Goal: Information Seeking & Learning: Compare options

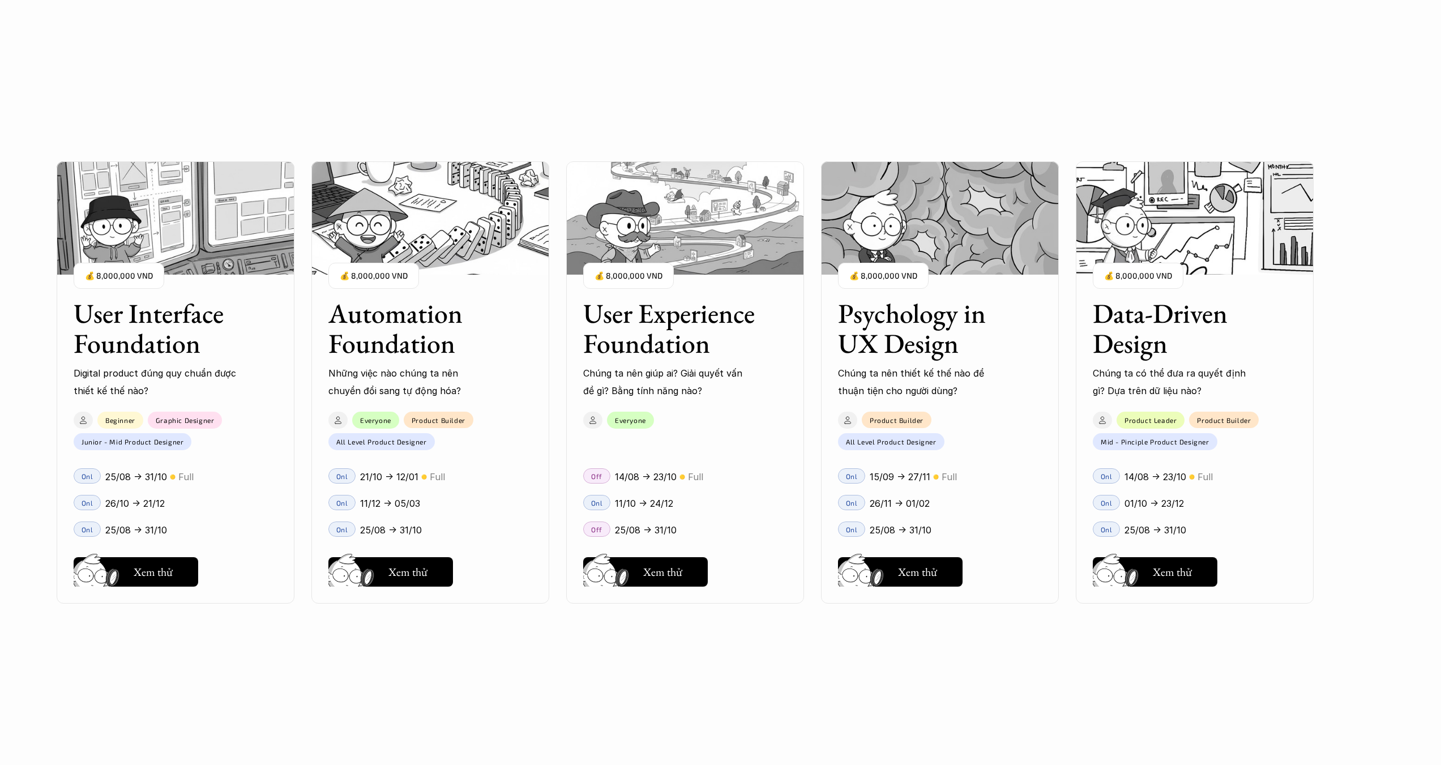
scroll to position [906, 0]
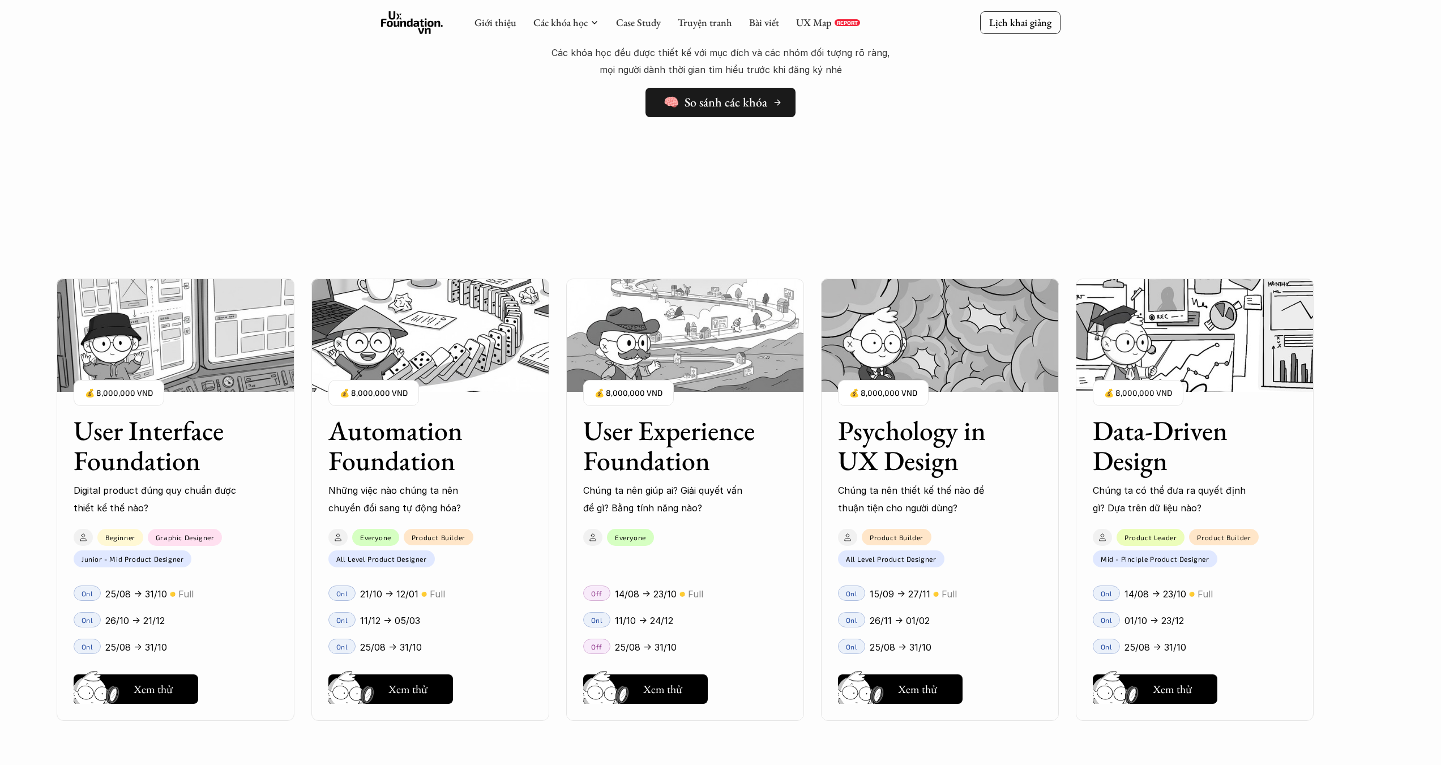
click at [713, 110] on h5 "🧠 So sánh các khóa" at bounding box center [716, 102] width 104 height 15
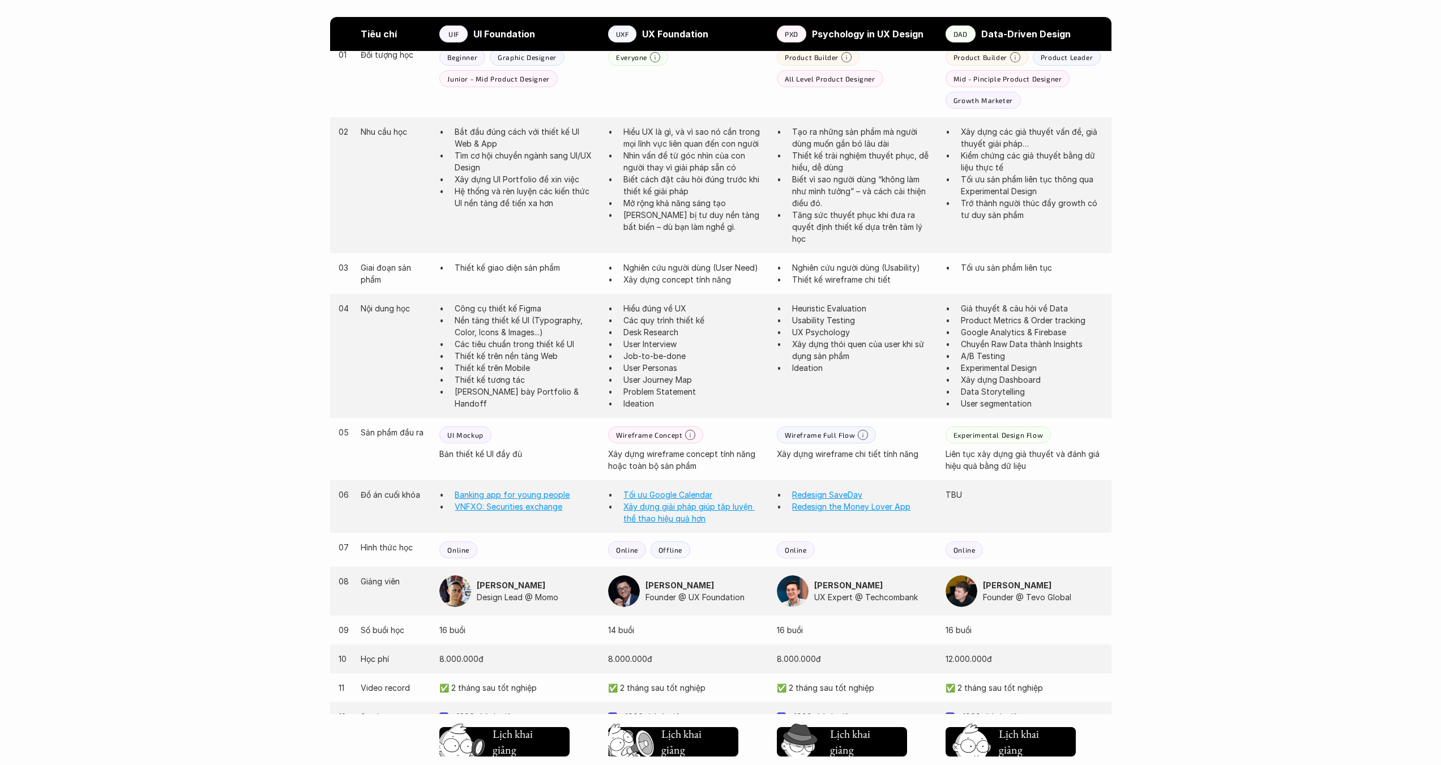
scroll to position [679, 0]
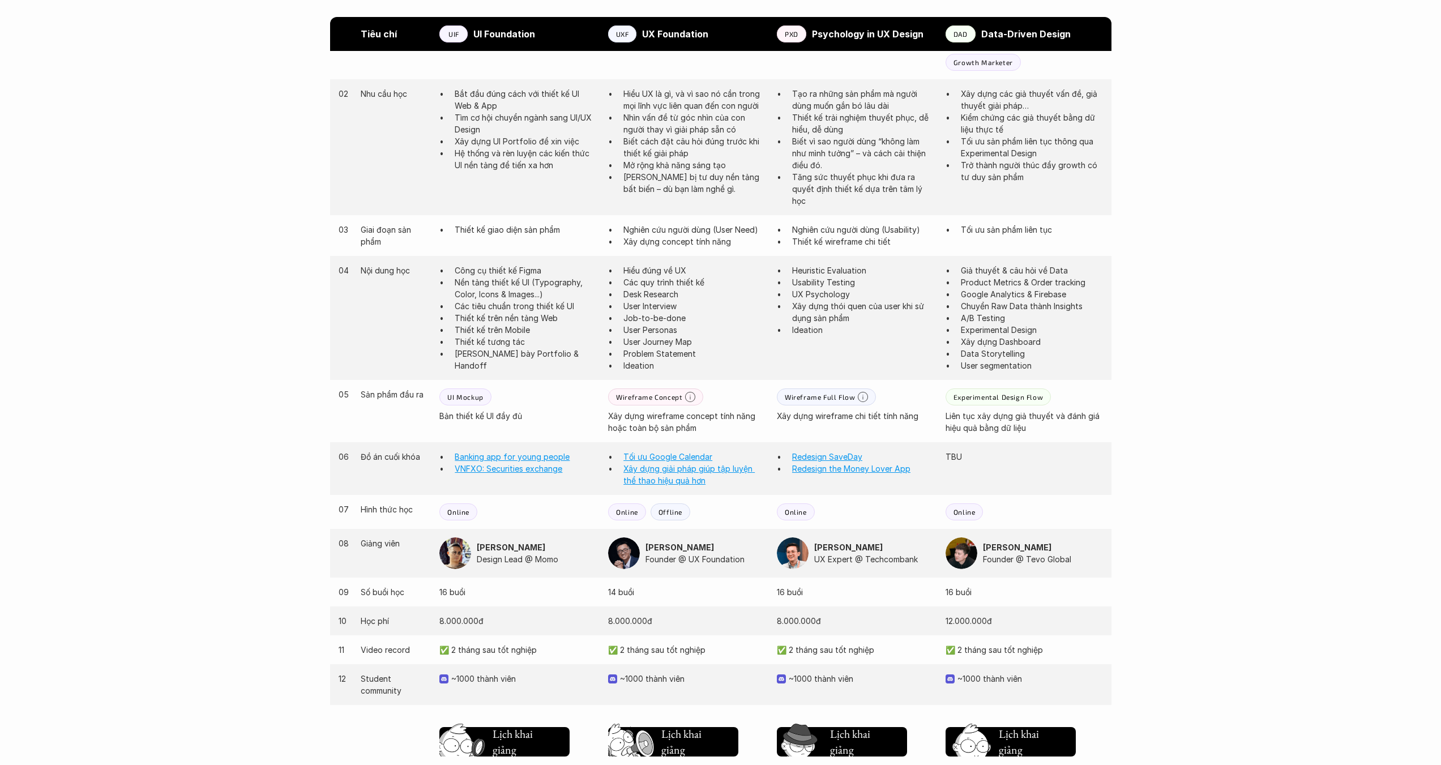
click at [787, 554] on img at bounding box center [793, 553] width 32 height 32
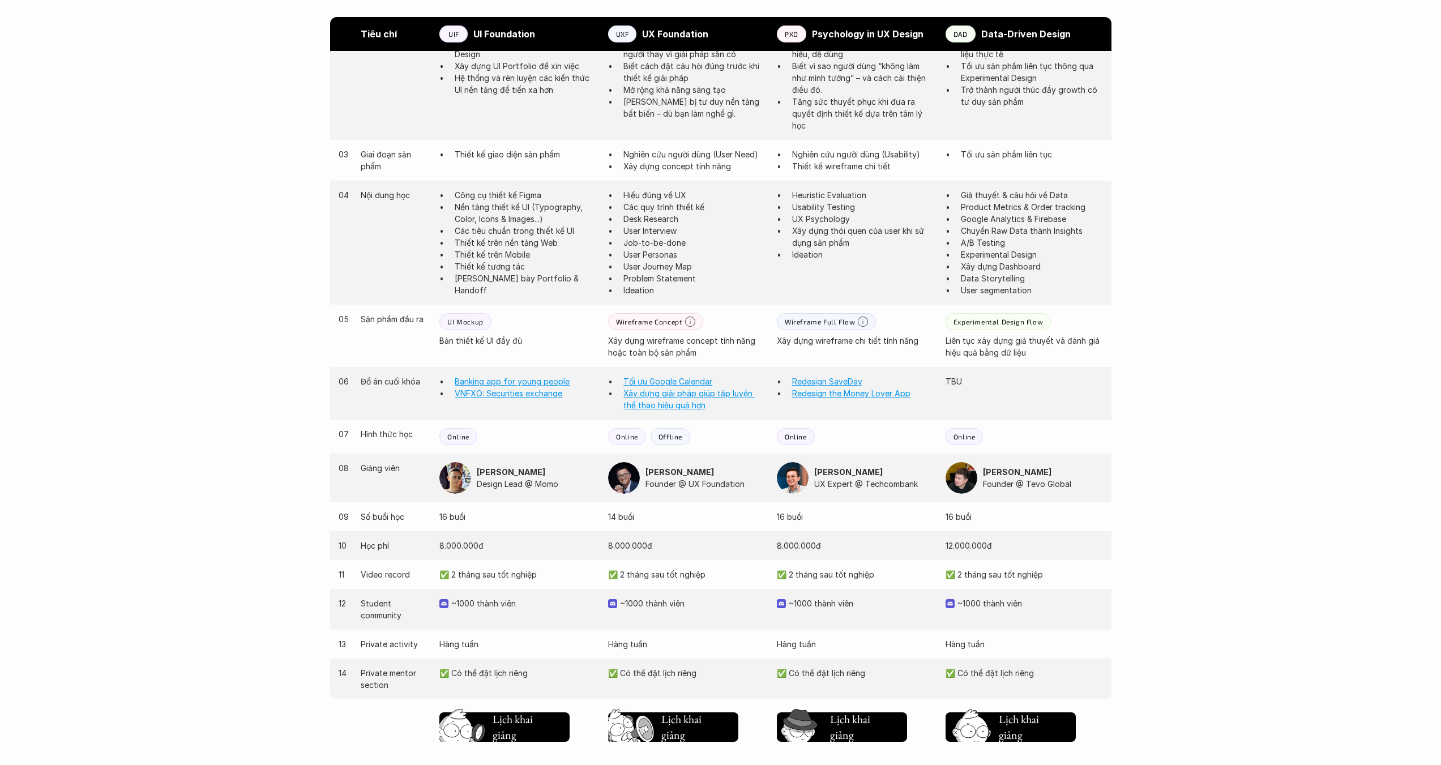
scroll to position [793, 0]
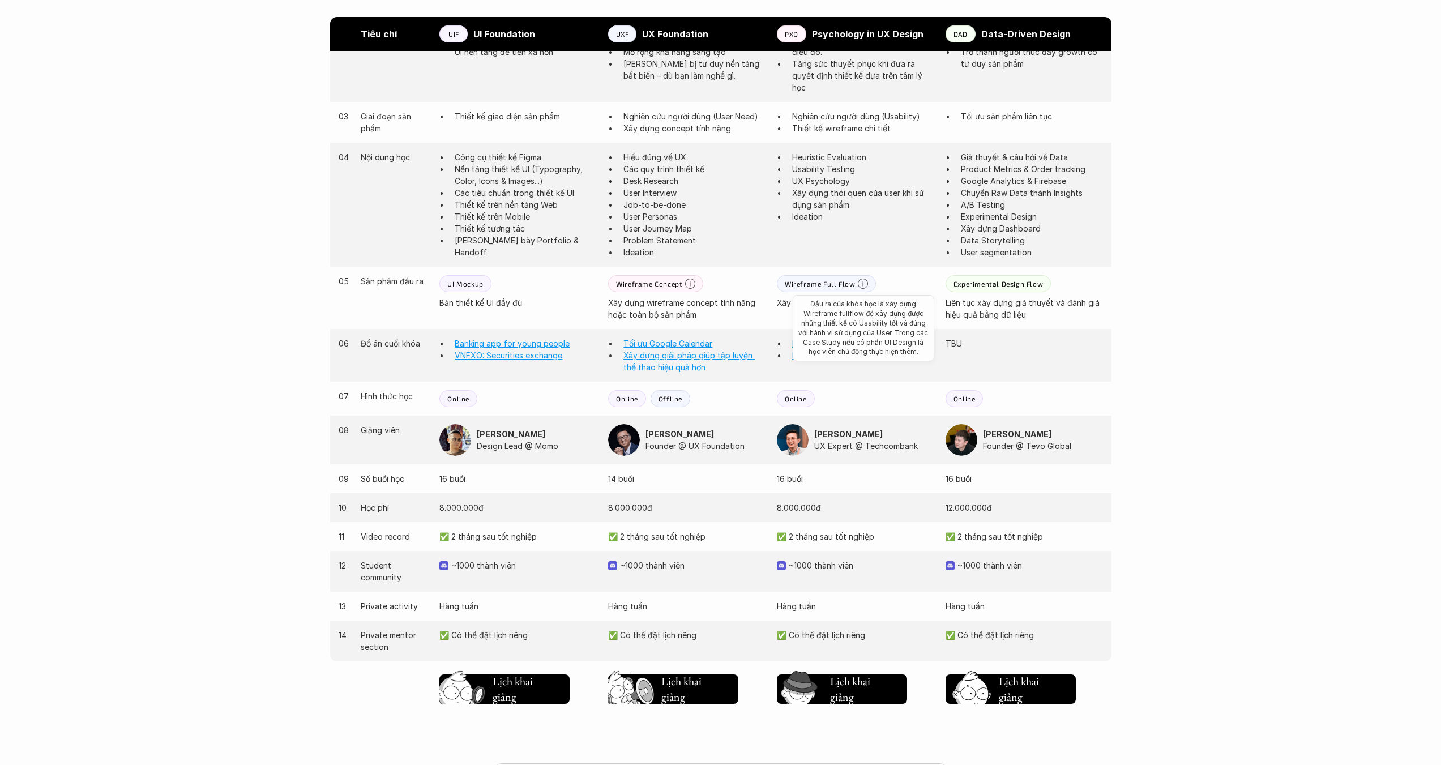
drag, startPoint x: 862, startPoint y: 281, endPoint x: 691, endPoint y: 284, distance: 171.6
click at [863, 281] on icon at bounding box center [863, 284] width 10 height 10
click at [691, 284] on icon at bounding box center [690, 284] width 10 height 10
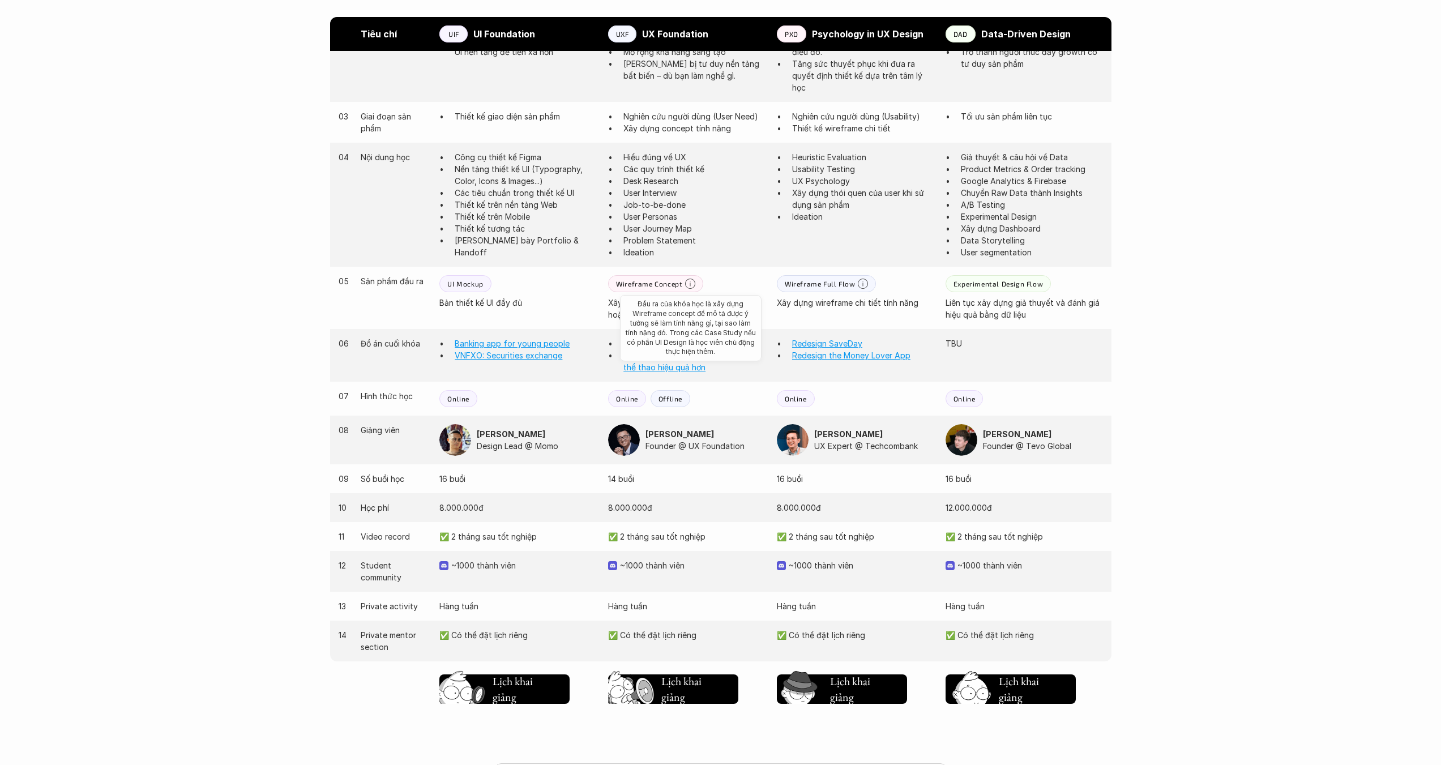
click at [694, 283] on use at bounding box center [690, 284] width 10 height 10
click at [752, 269] on div "05 Sản phẩm đầu ra UI Mockup Bản thiết kế UI đầy đủ Wireframe Concept Xây dựng …" at bounding box center [720, 298] width 781 height 62
click at [730, 283] on div "Wireframe Concept Xây dựng wireframe concept tính năng hoặc toàn bộ sản phẩm" at bounding box center [686, 297] width 157 height 45
click at [471, 292] on div "UI Mockup" at bounding box center [465, 283] width 52 height 17
click at [485, 300] on p "Bản thiết kế UI đầy đủ" at bounding box center [517, 303] width 157 height 12
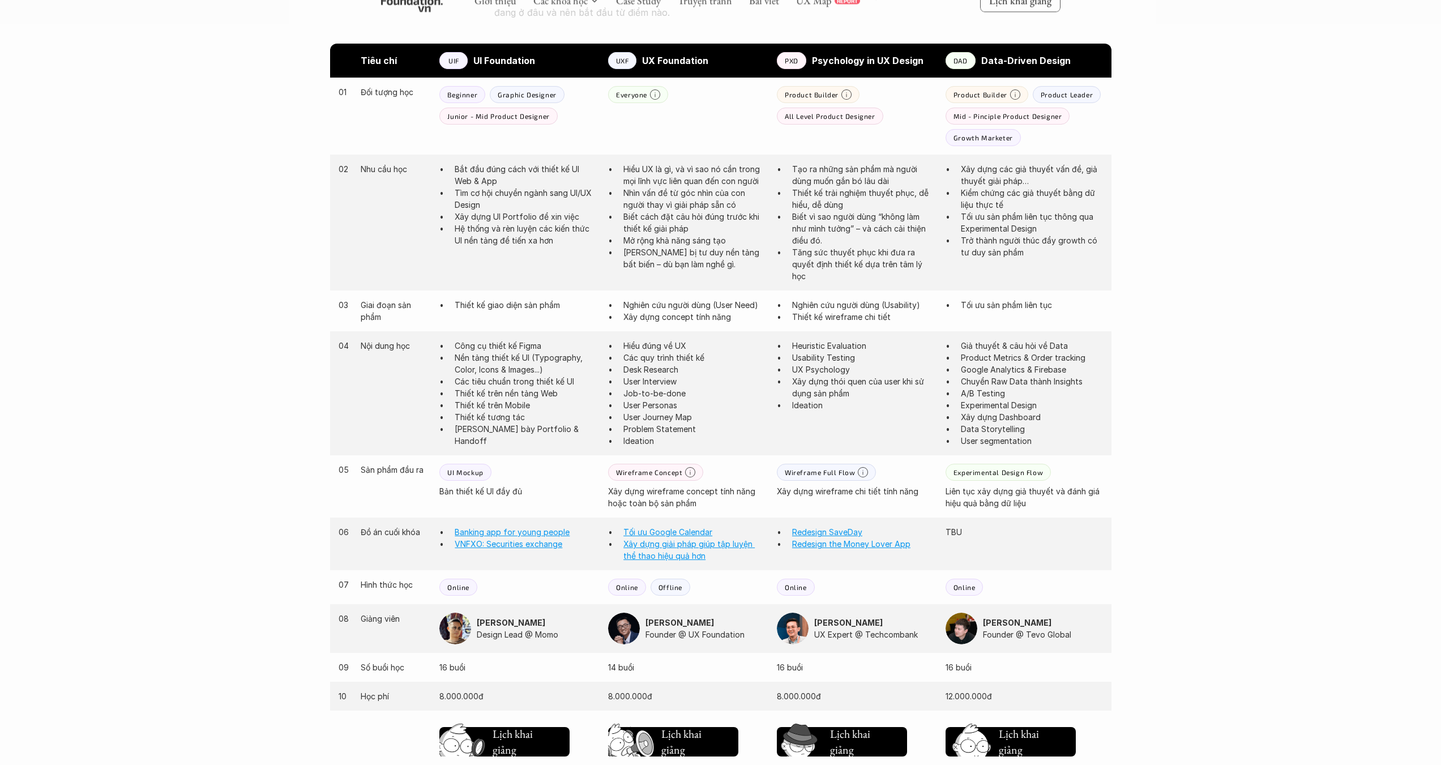
scroll to position [528, 0]
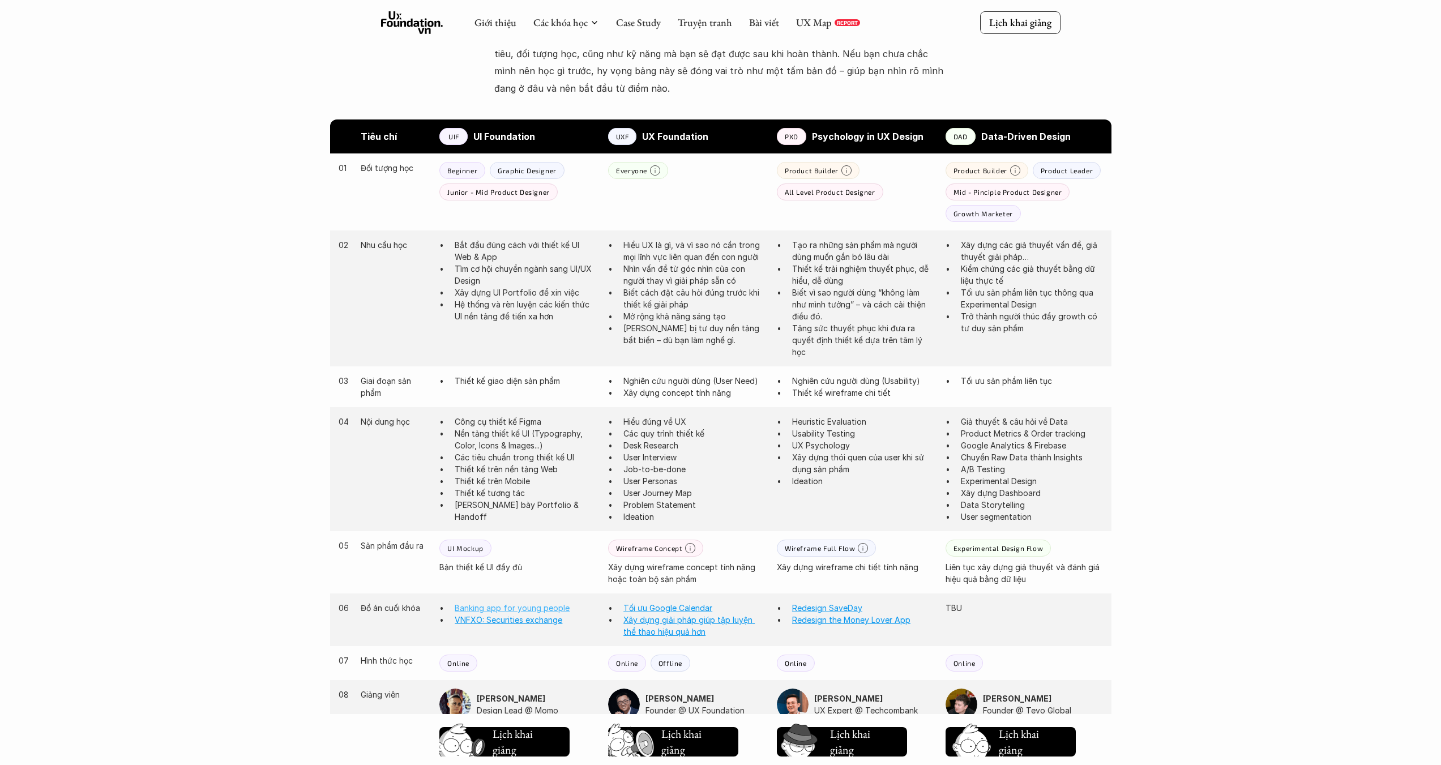
click at [498, 609] on link "Banking app for young people" at bounding box center [512, 608] width 115 height 10
click at [498, 619] on link "VNFXO: Securities exchange" at bounding box center [509, 620] width 108 height 10
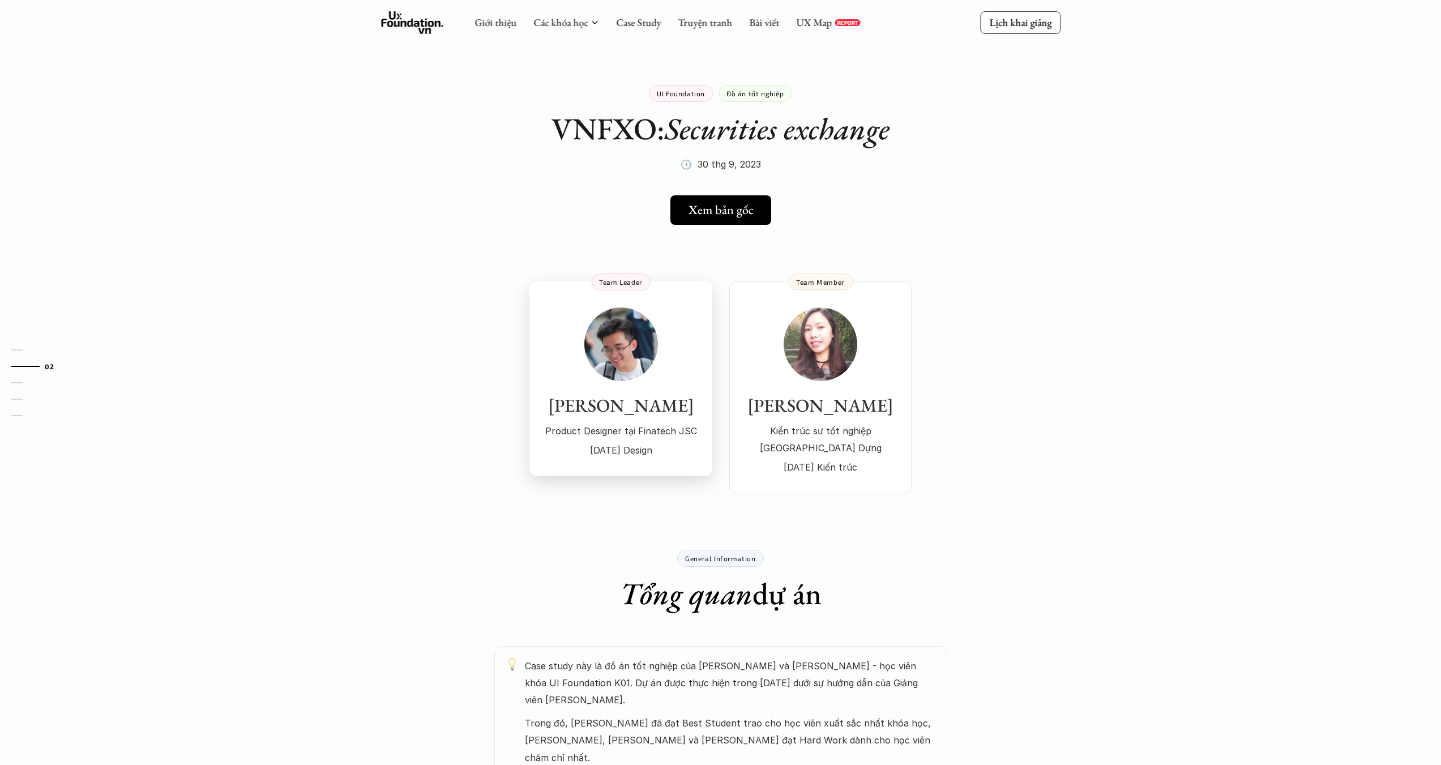
click at [578, 356] on div "[PERSON_NAME] Product Designer tại [GEOGRAPHIC_DATA] JSC [DATE] Design" at bounding box center [621, 382] width 160 height 151
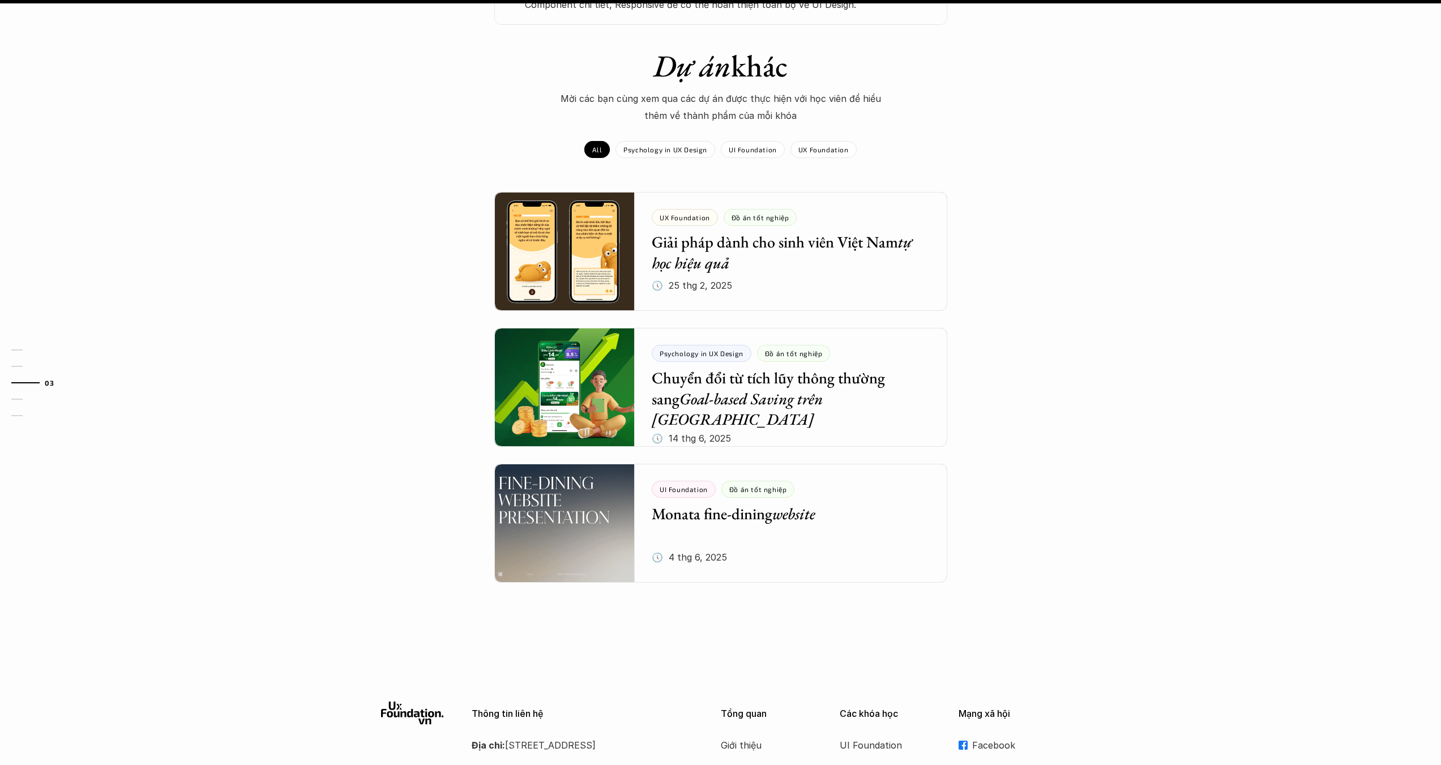
scroll to position [717, 0]
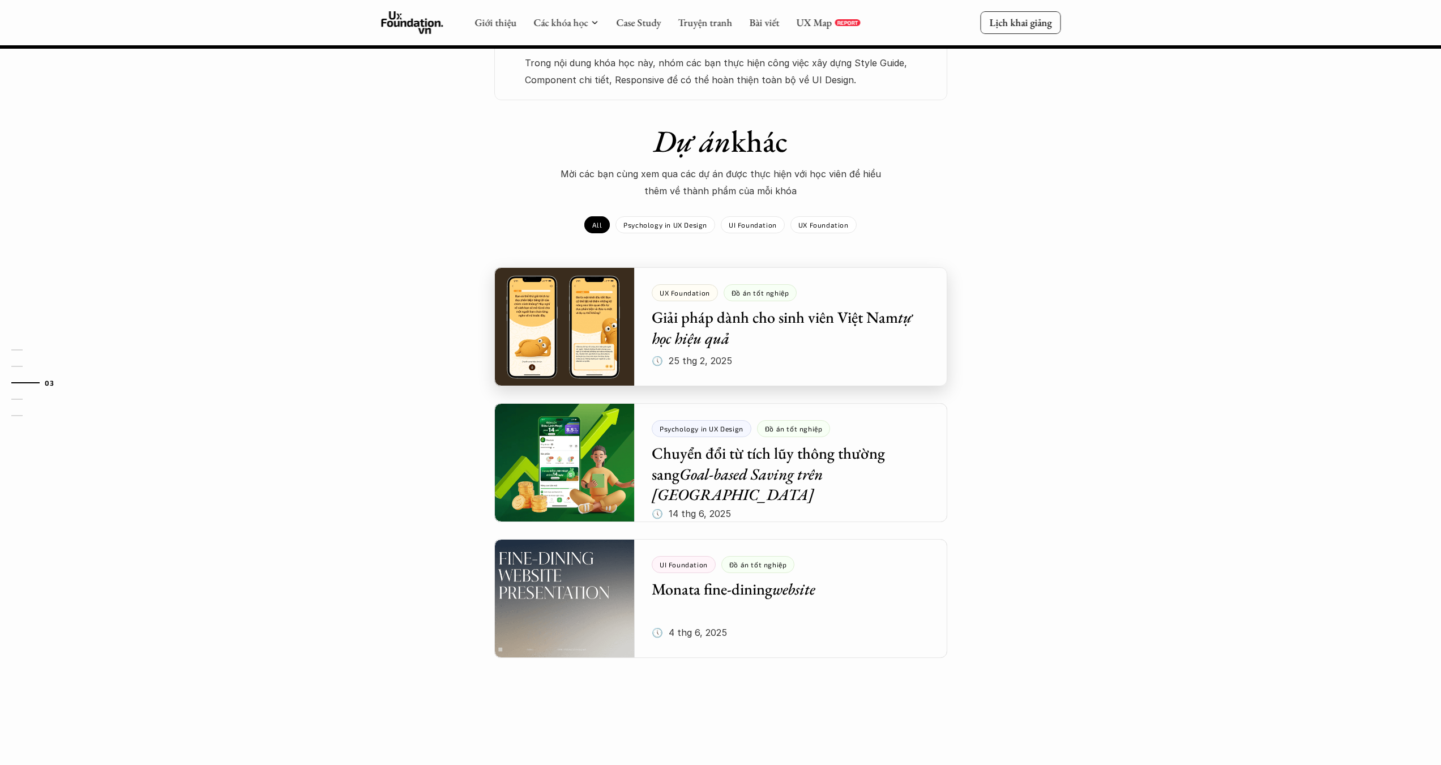
click at [781, 306] on div at bounding box center [720, 326] width 453 height 119
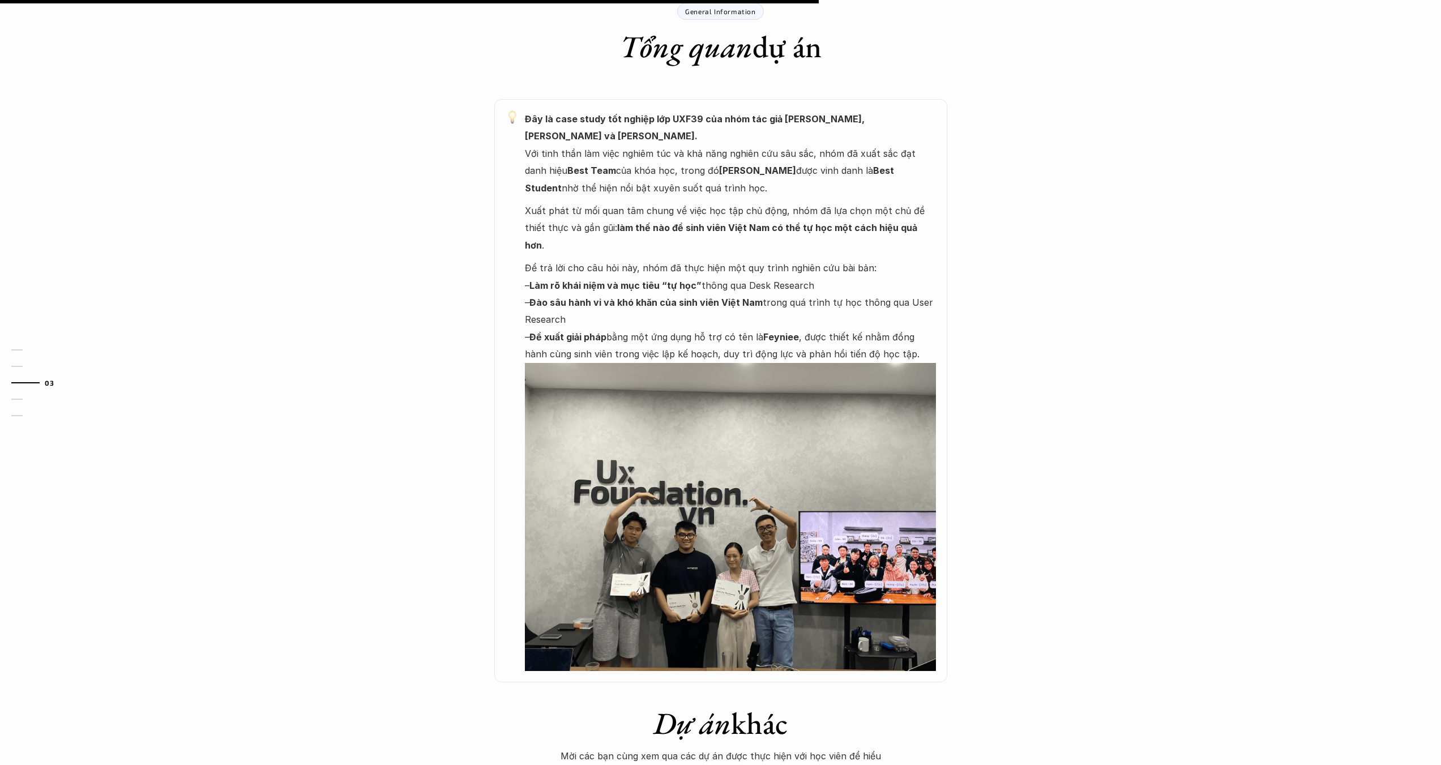
scroll to position [793, 0]
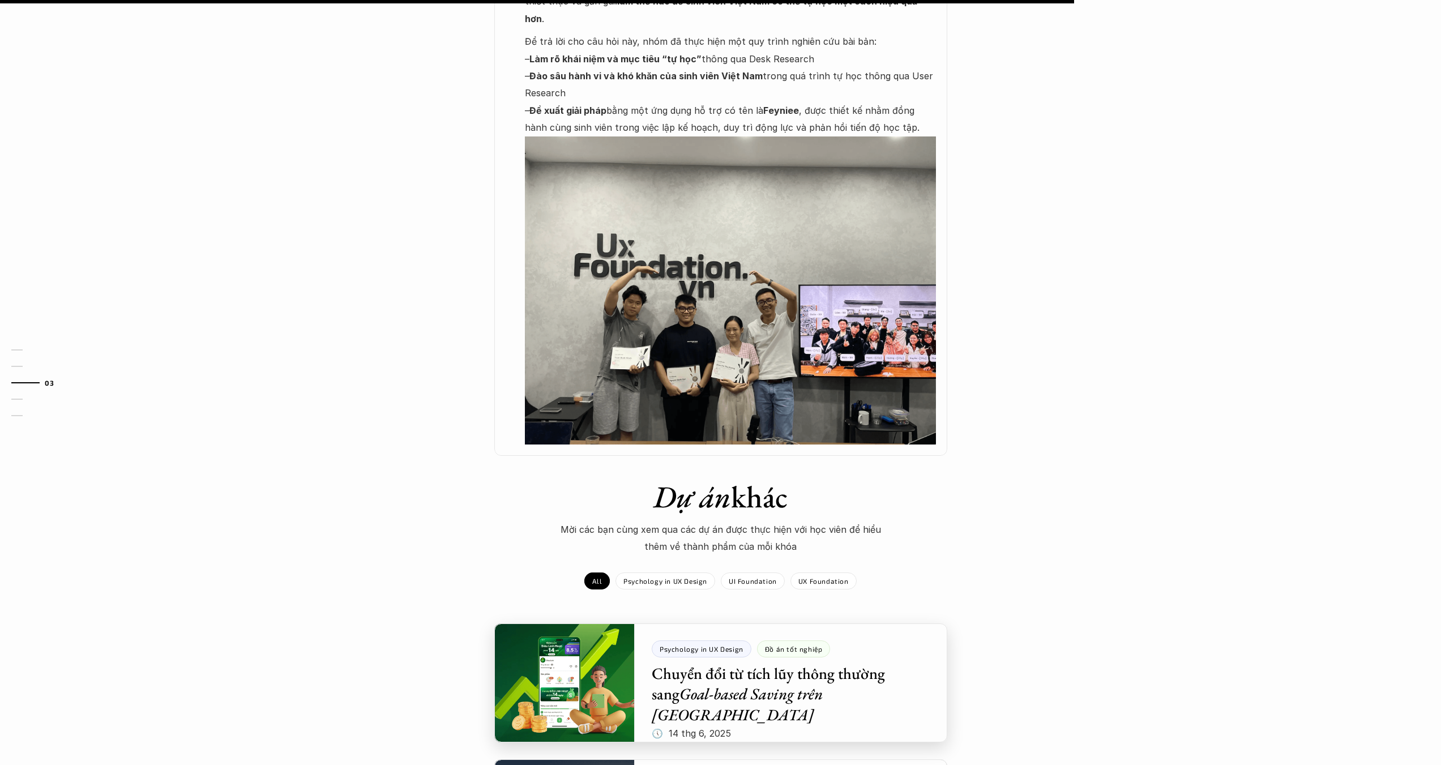
click at [738, 664] on div at bounding box center [720, 682] width 453 height 119
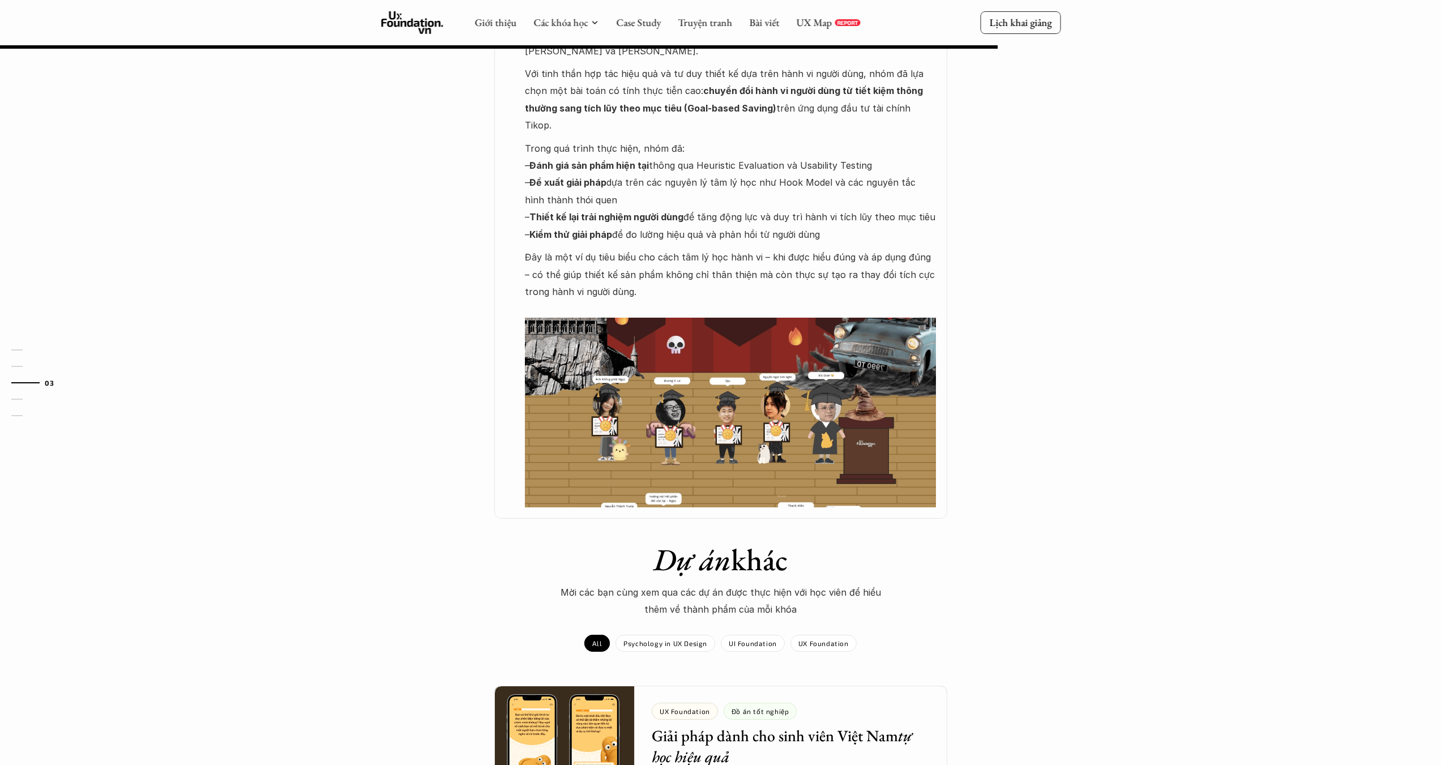
scroll to position [442, 0]
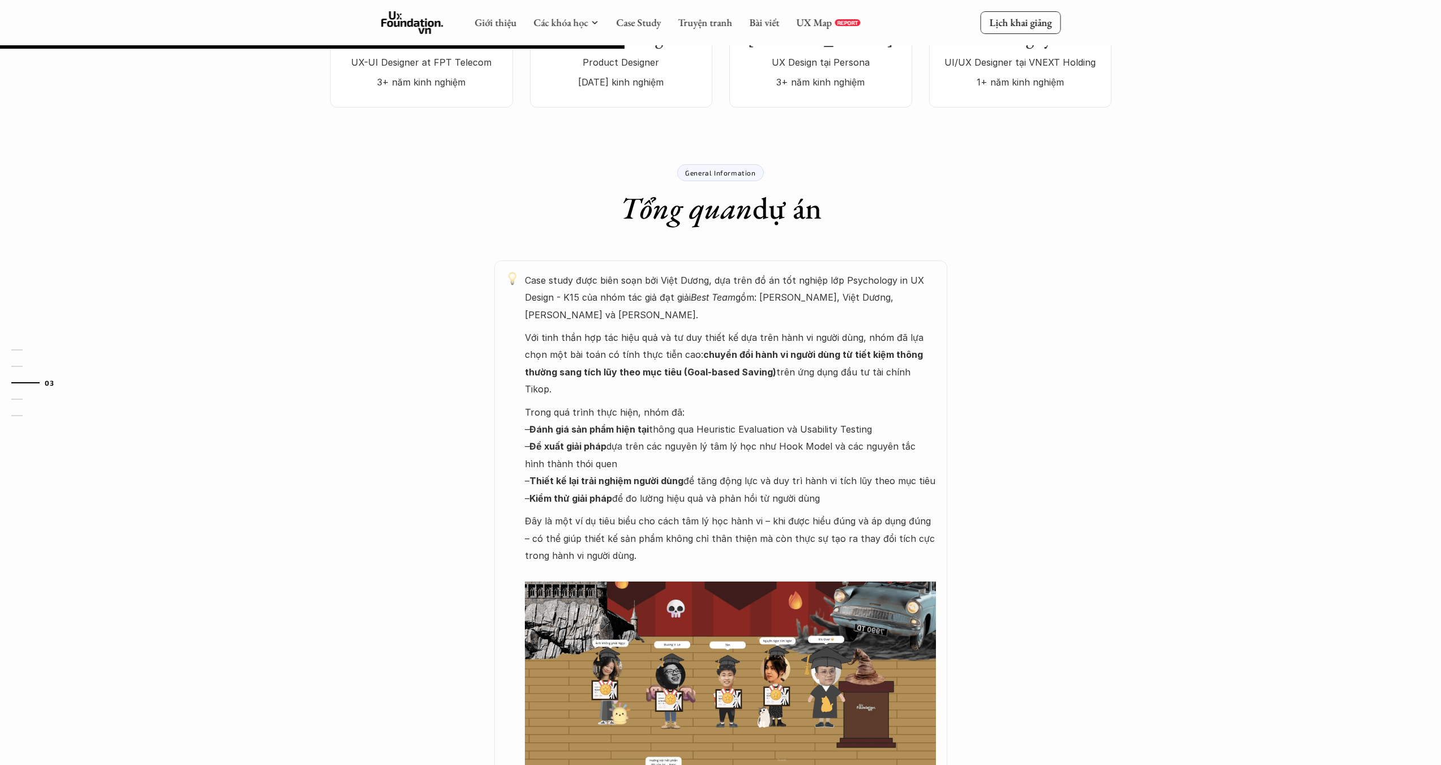
click at [629, 420] on p "Trong quá trình thực hiện, nhóm đã: – Đánh giá sản phẩm hiện tại thông qua Heur…" at bounding box center [730, 455] width 411 height 103
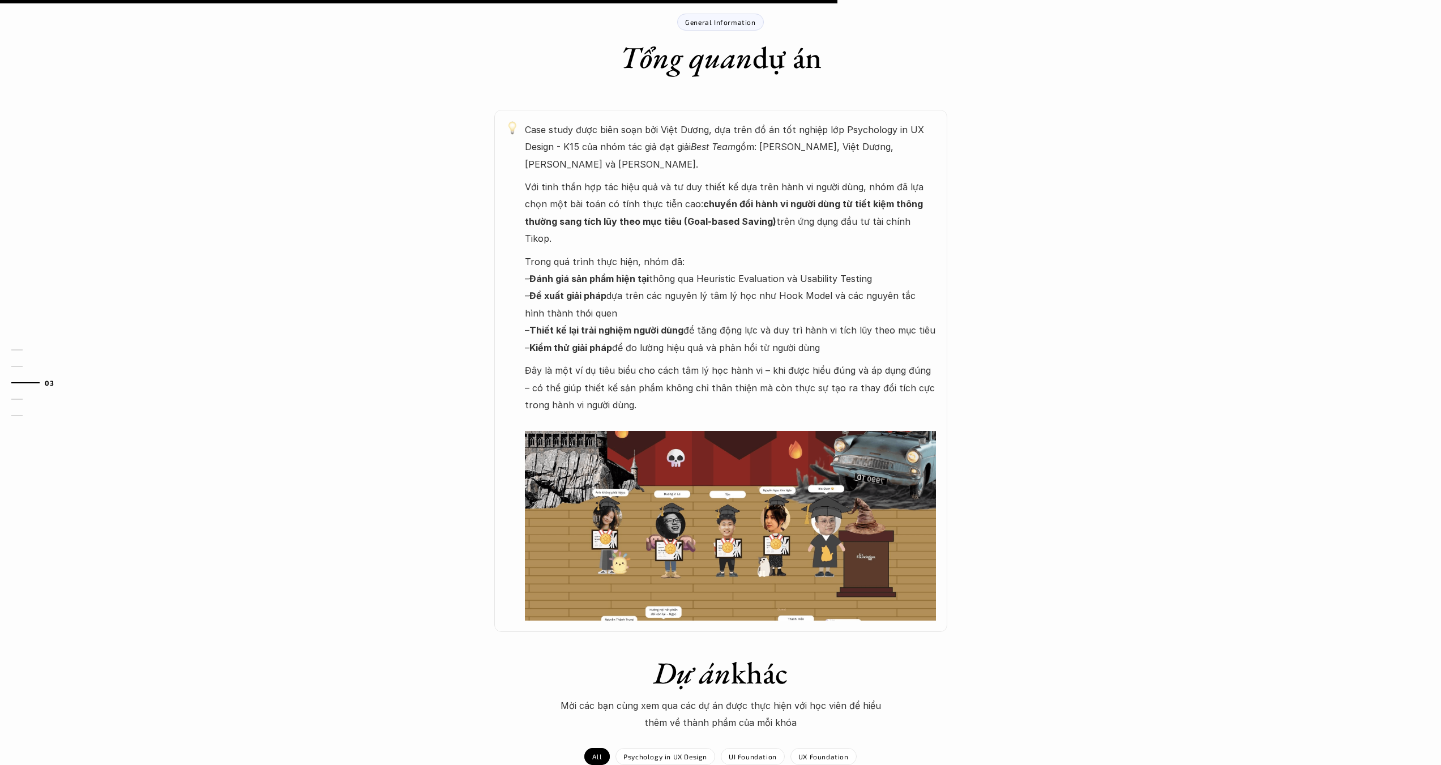
click at [647, 464] on img at bounding box center [730, 526] width 411 height 190
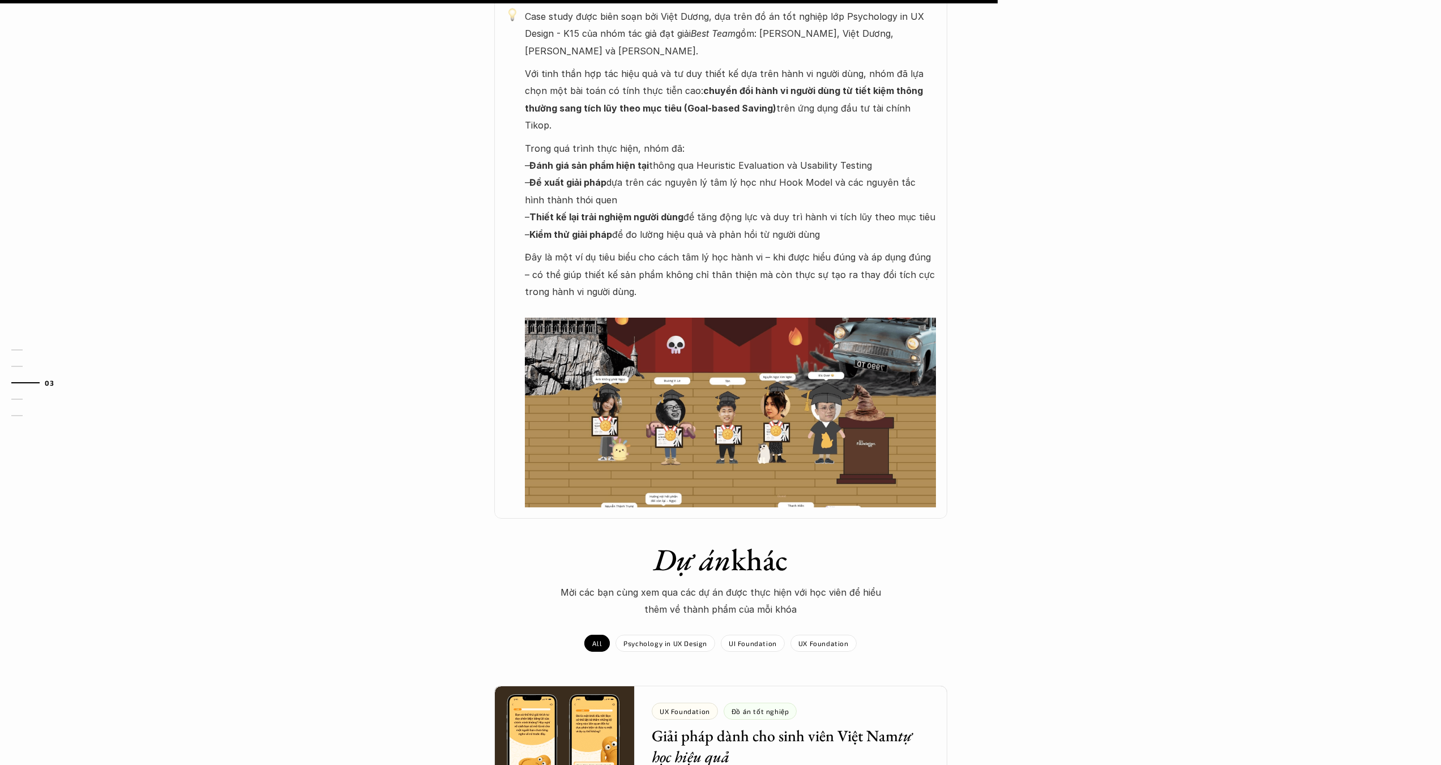
scroll to position [479, 0]
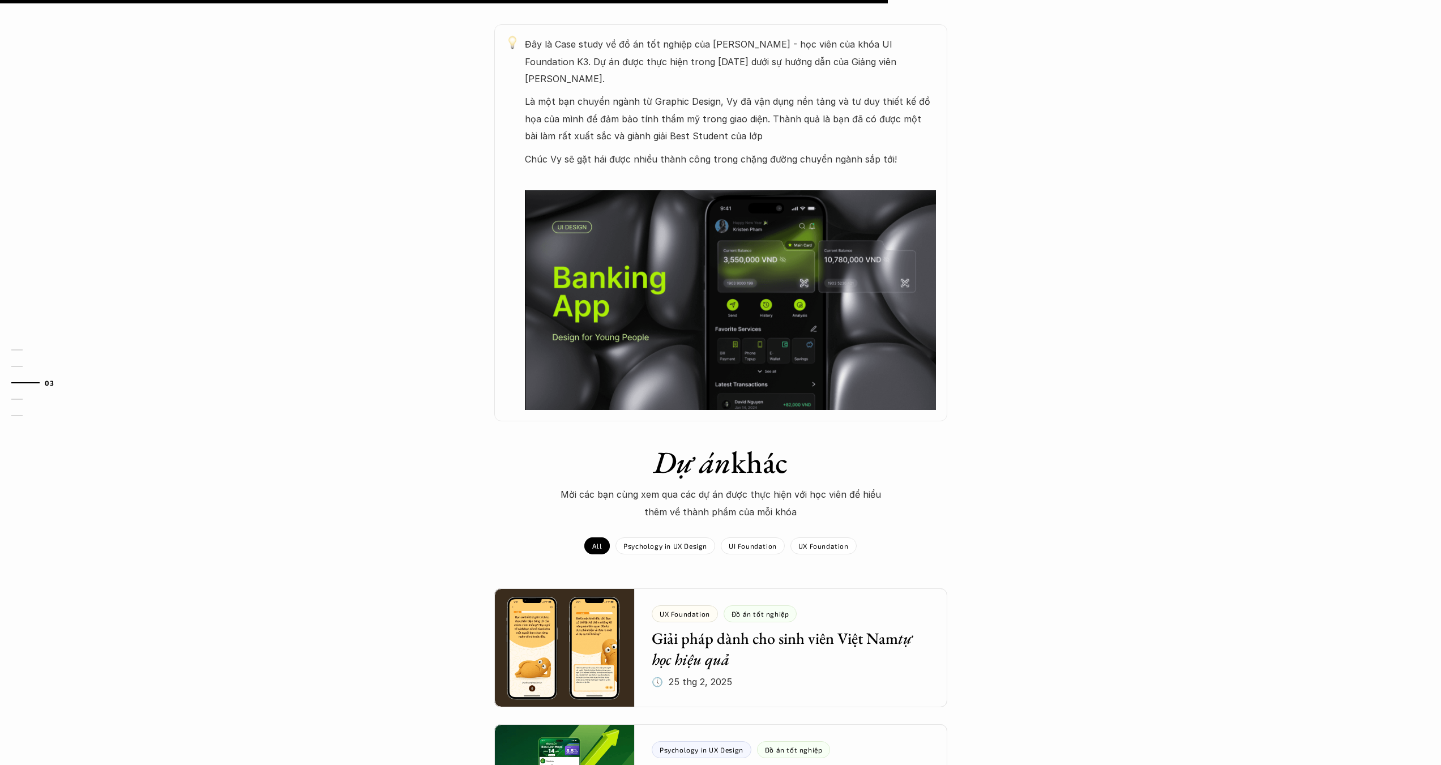
scroll to position [641, 0]
